Goal: Task Accomplishment & Management: Complete application form

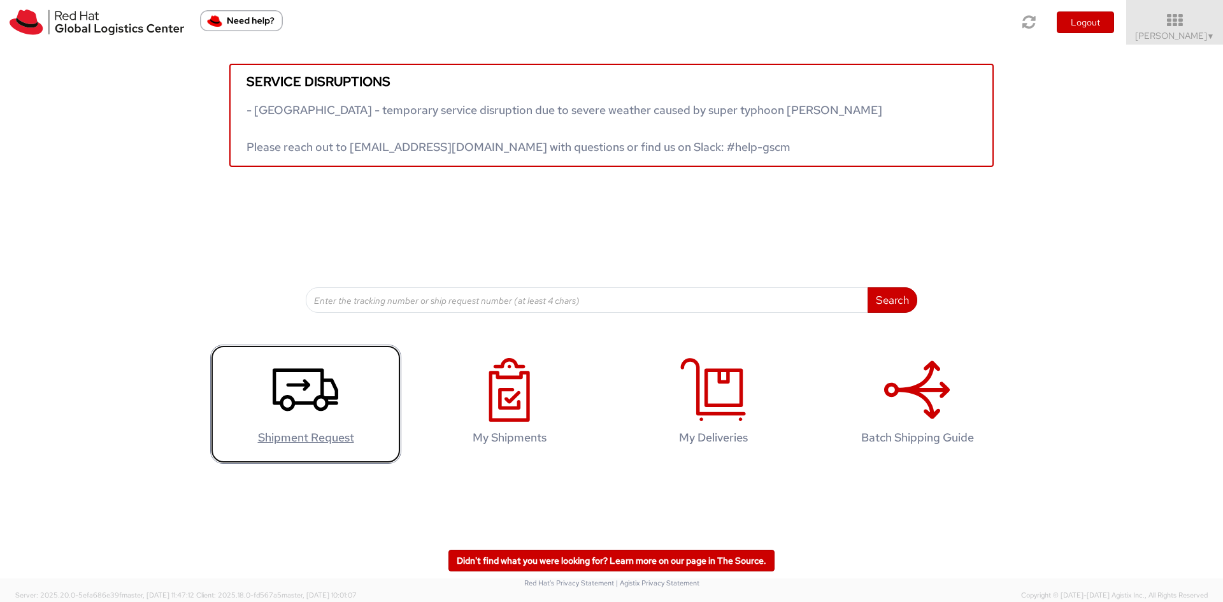
click at [310, 390] on icon at bounding box center [306, 390] width 66 height 64
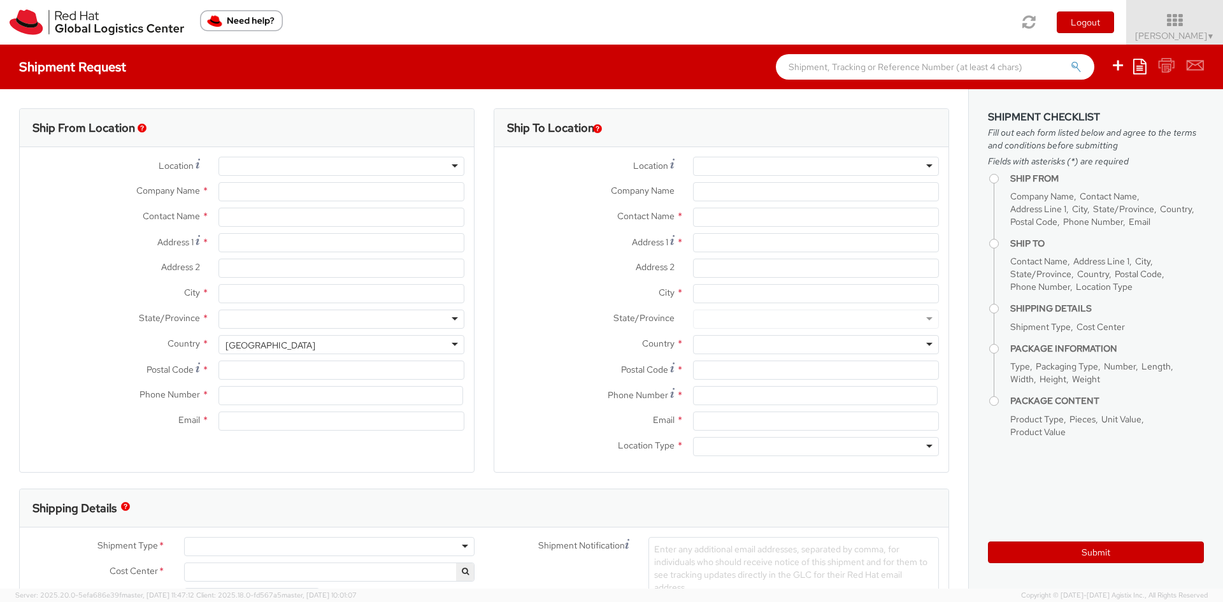
select select
select select "813"
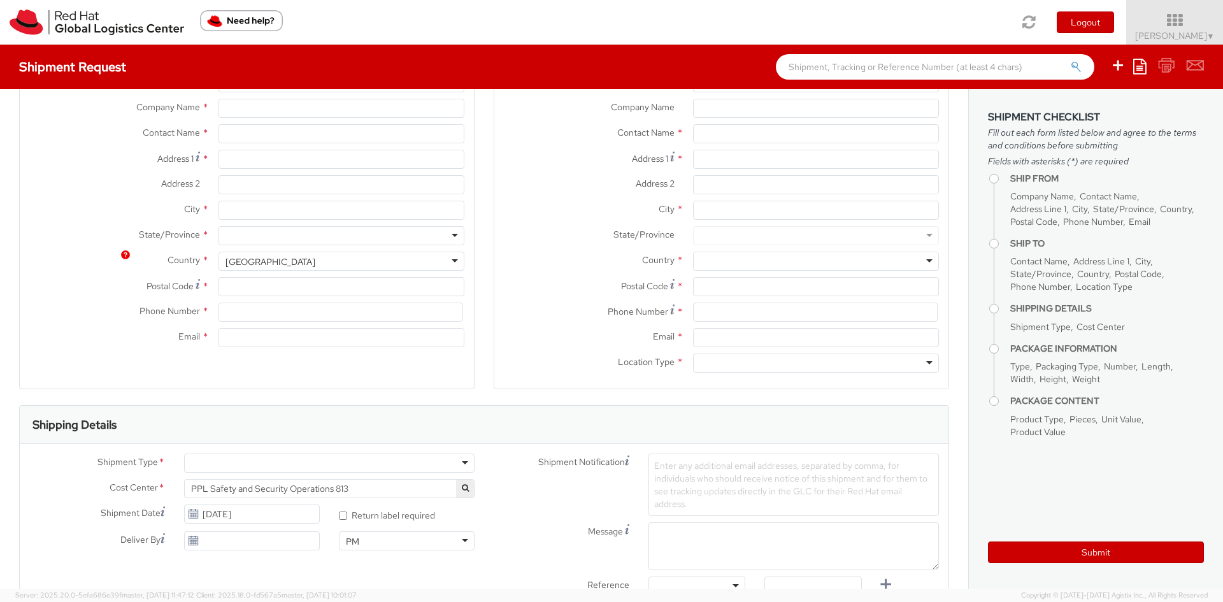
scroll to position [255, 0]
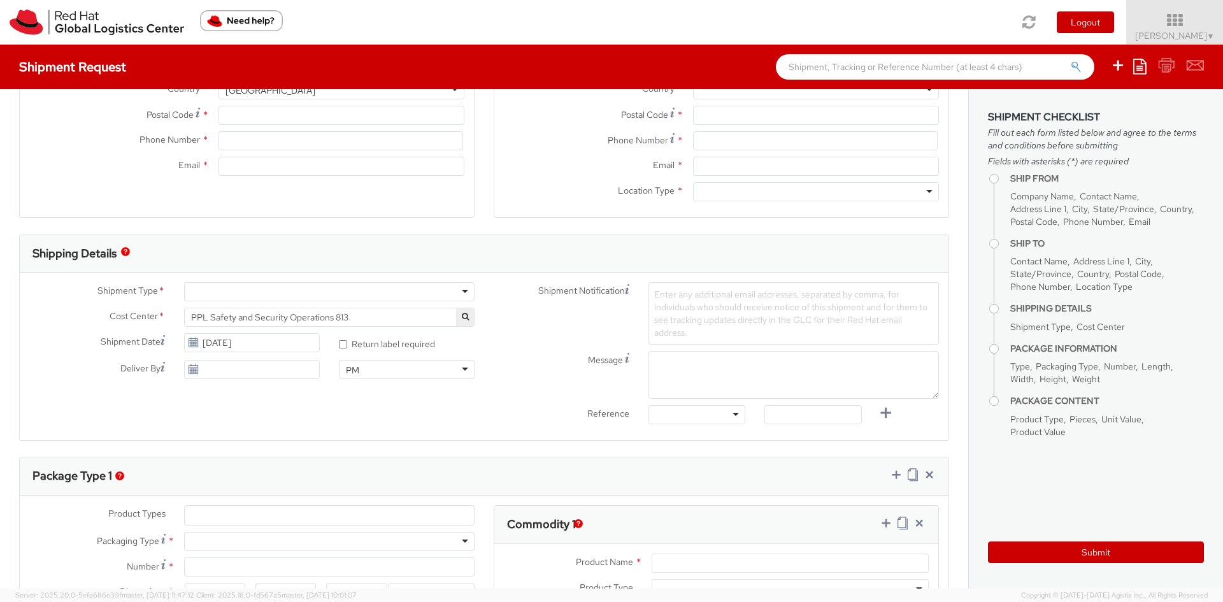
type input "Red Hat India Private Limited"
type input "[PERSON_NAME]"
type input "Bagmane [GEOGRAPHIC_DATA]"
type input "FL 10, [GEOGRAPHIC_DATA], [GEOGRAPHIC_DATA]"
type input "[GEOGRAPHIC_DATA]"
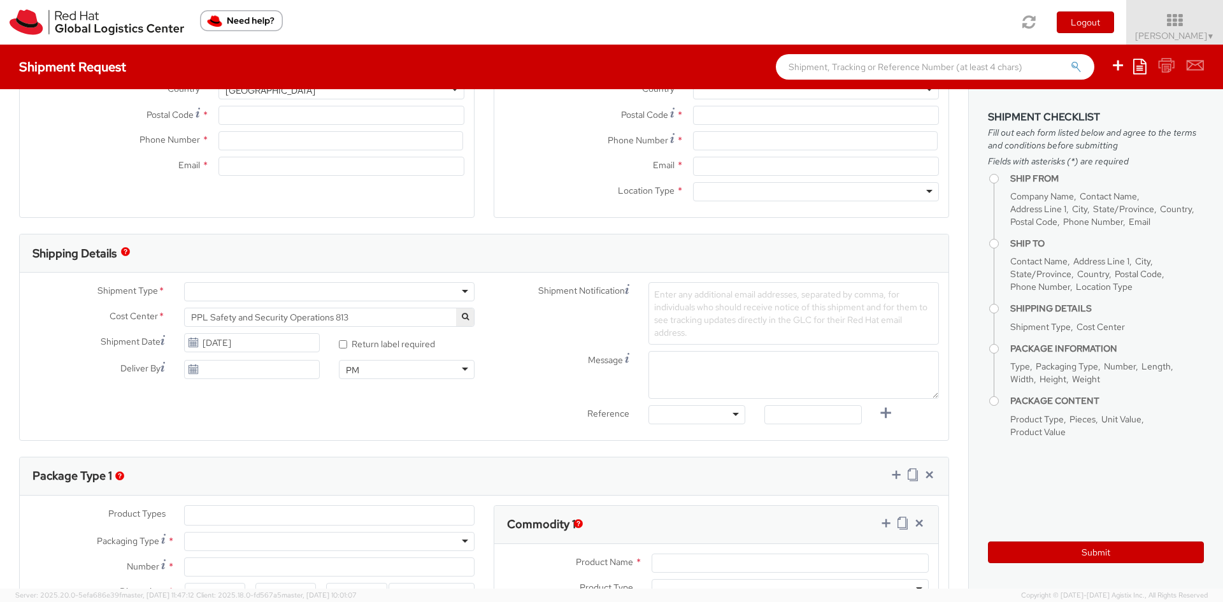
type input "560037"
type input "918067935000"
type input "[EMAIL_ADDRESS][DOMAIN_NAME]"
select select "CM"
select select "KGS"
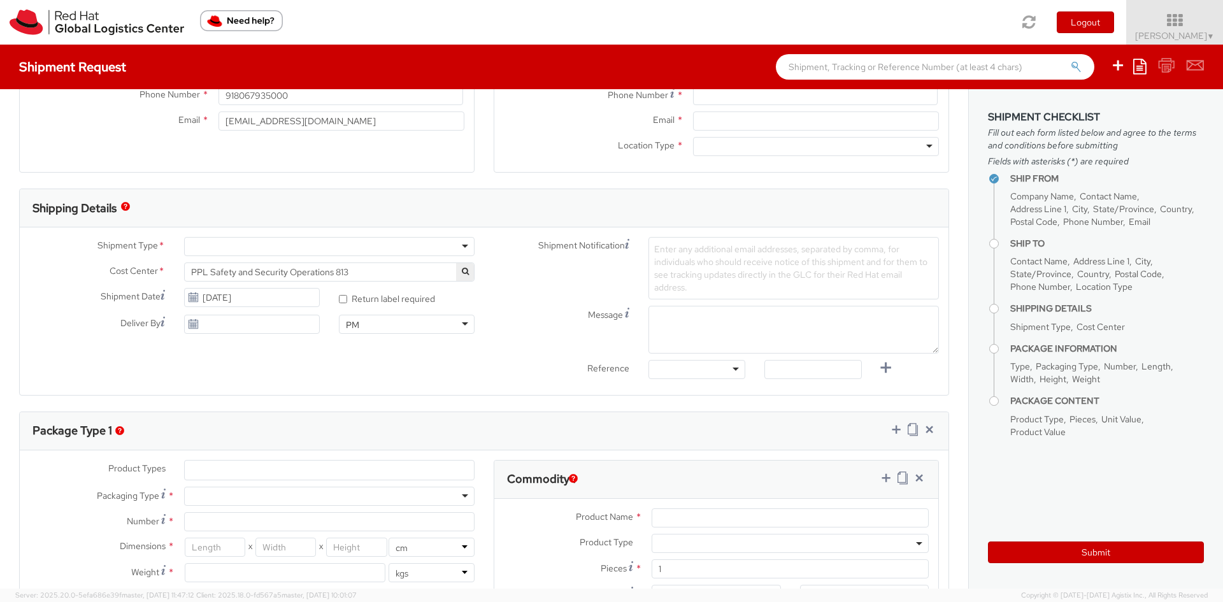
scroll to position [427, 0]
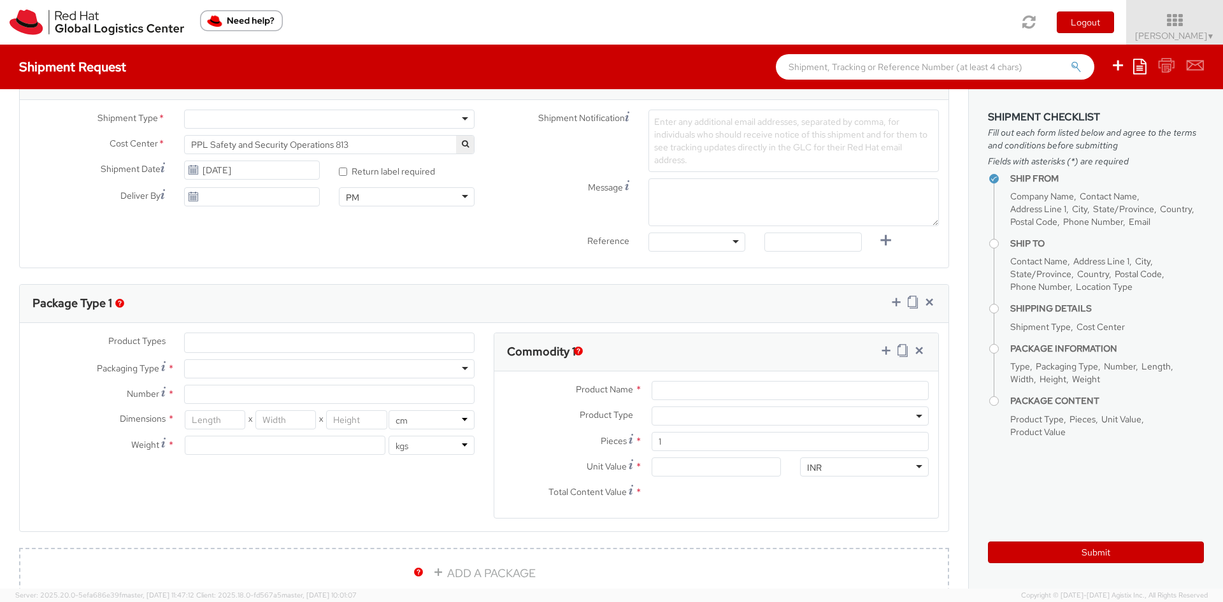
click at [489, 276] on div "Ship From Location Location * [GEOGRAPHIC_DATA] - [GEOGRAPHIC_DATA] - [GEOGRAPH…" at bounding box center [484, 227] width 968 height 1131
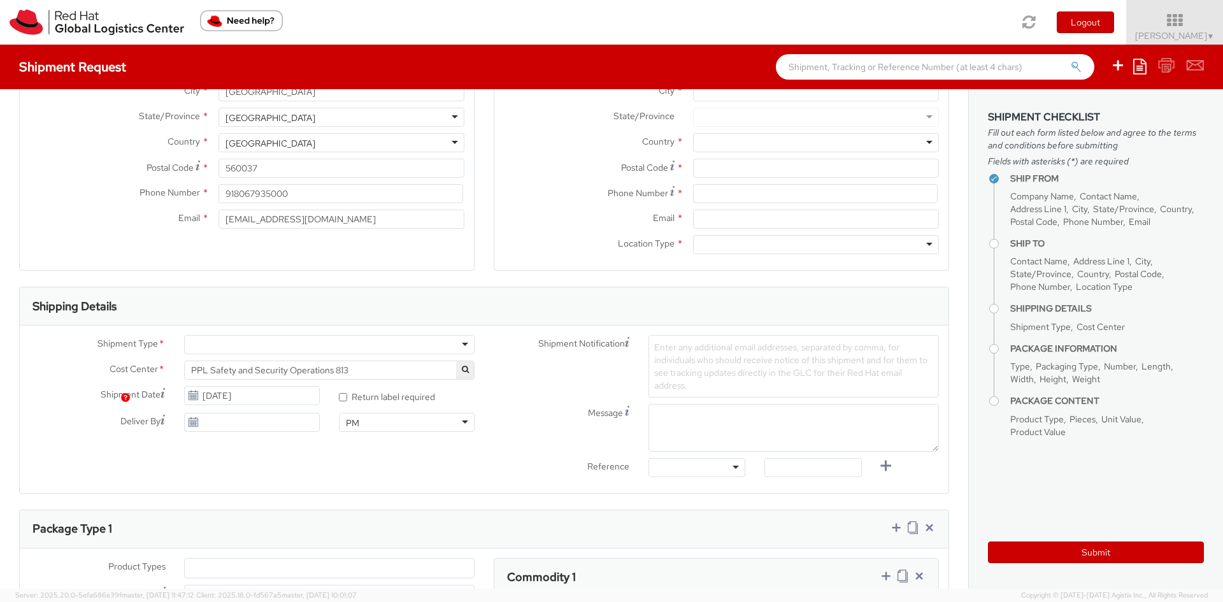
scroll to position [109, 0]
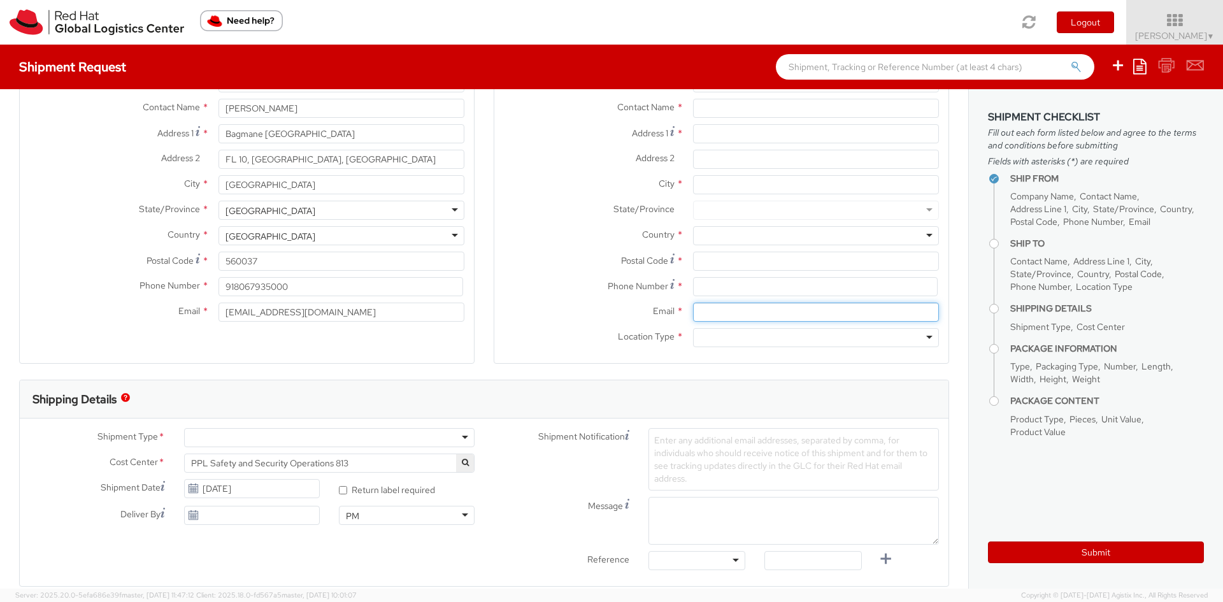
click at [484, 323] on div "Ship To Location Location * [GEOGRAPHIC_DATA] - [GEOGRAPHIC_DATA] - [GEOGRAPHIC…" at bounding box center [721, 189] width 475 height 380
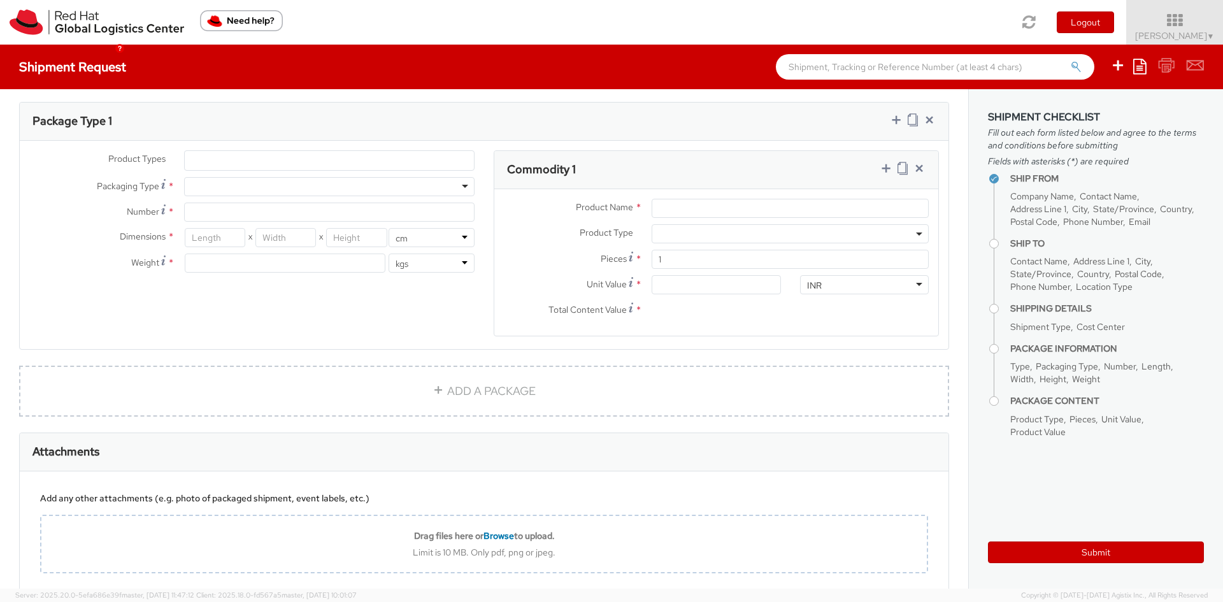
scroll to position [682, 0]
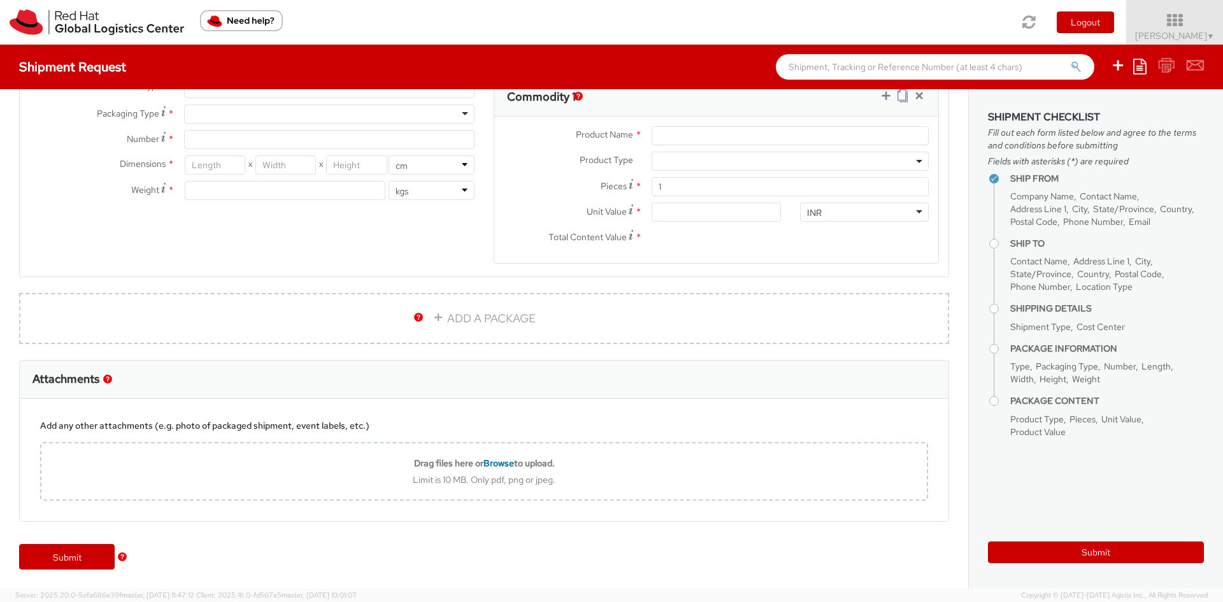
click at [17, 350] on div "ADD A PACKAGE" at bounding box center [484, 326] width 949 height 67
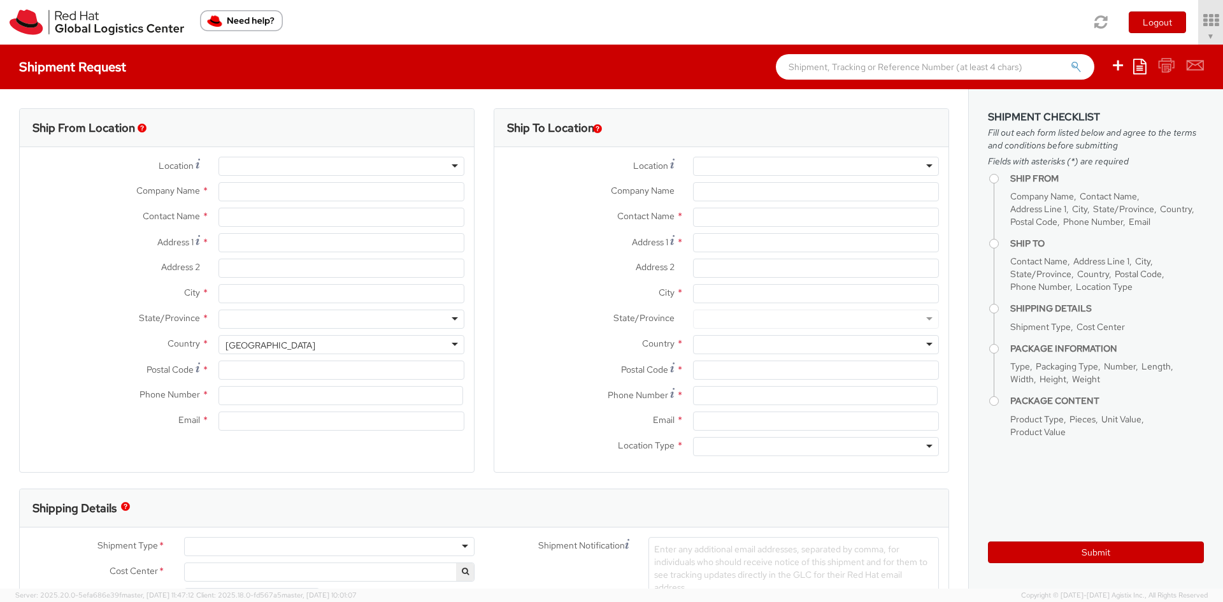
type input "Red Hat India Private Limited"
type input "[PERSON_NAME]"
type input "Bagmane [GEOGRAPHIC_DATA]"
type input "FL 10, [GEOGRAPHIC_DATA], [GEOGRAPHIC_DATA]"
type input "[GEOGRAPHIC_DATA]"
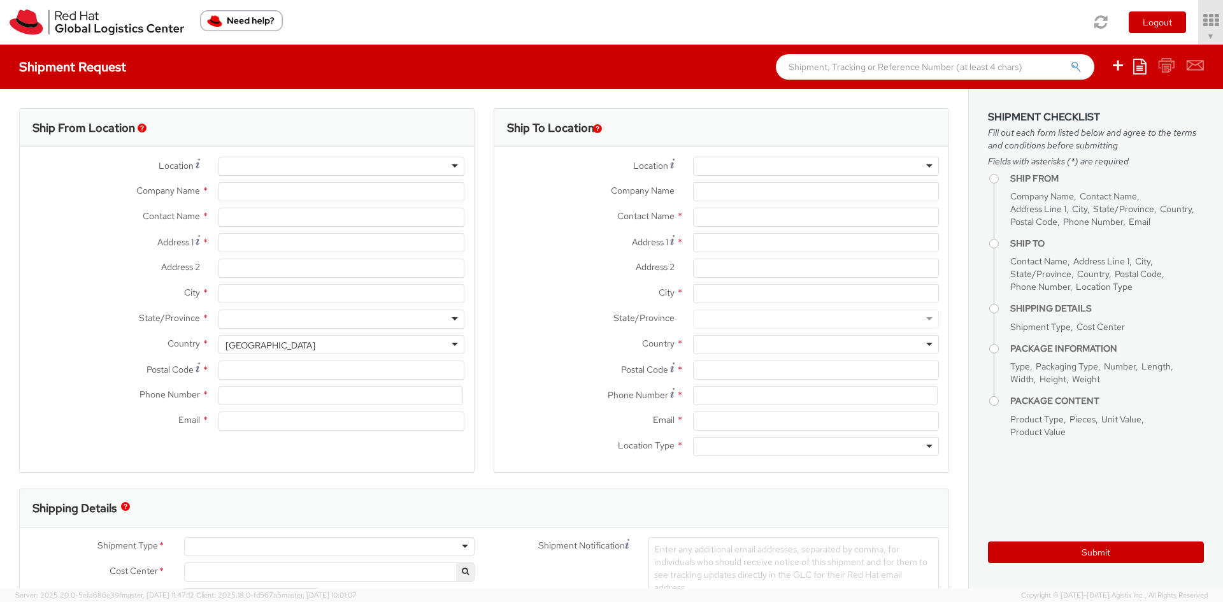
type input "560037"
type input "918067935000"
type input "[EMAIL_ADDRESS][DOMAIN_NAME]"
select select "CM"
select select "KGS"
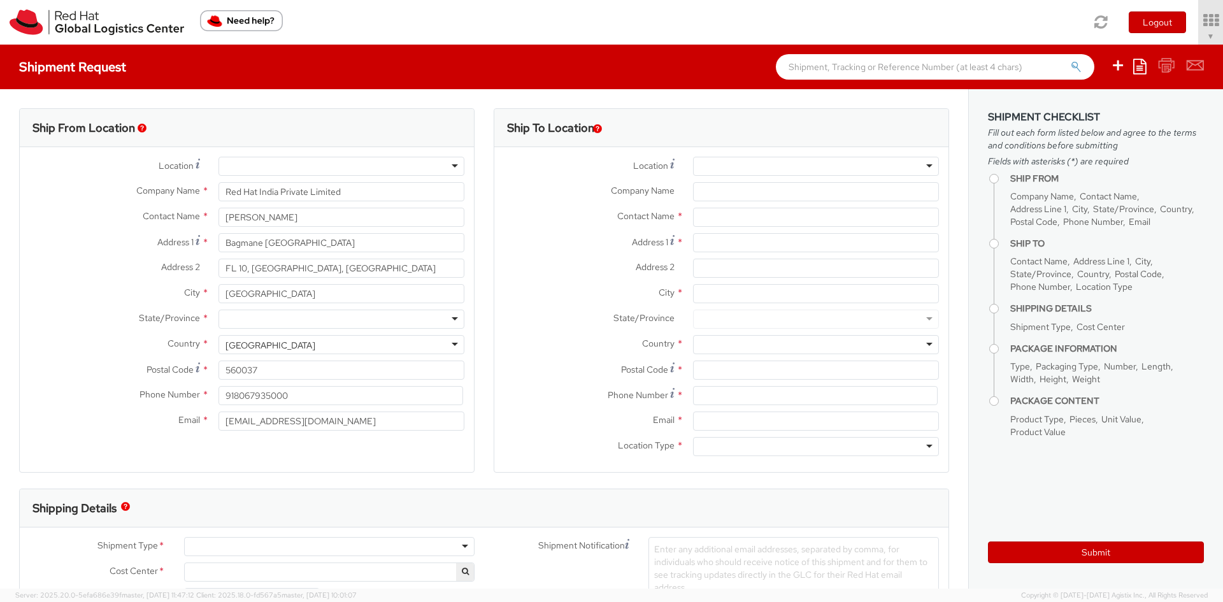
select select "813"
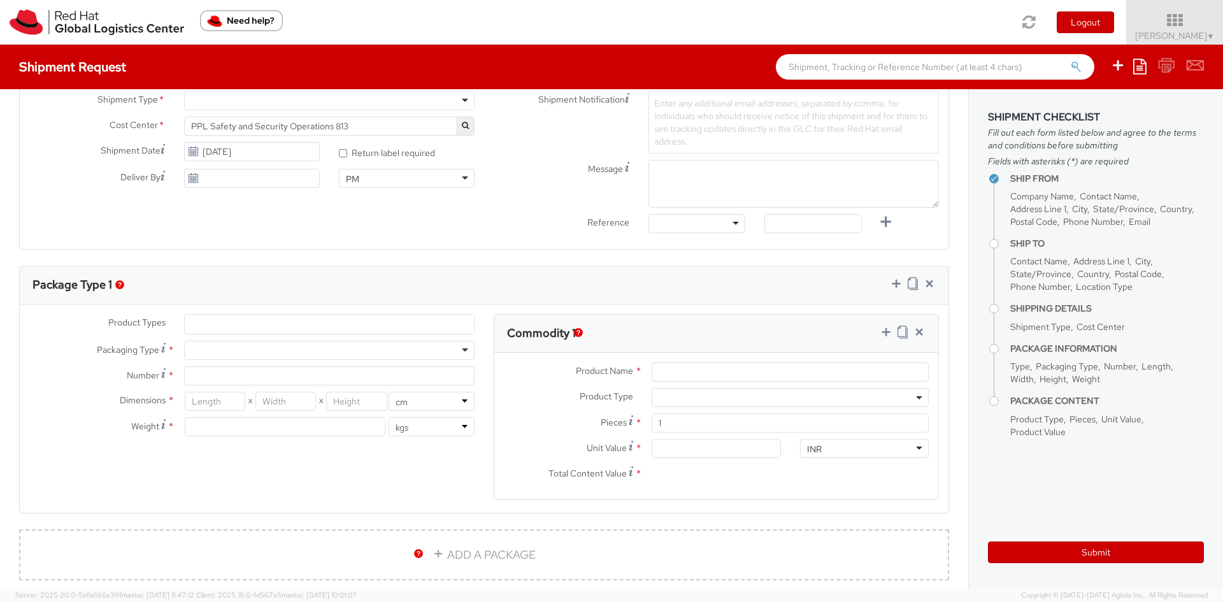
select select
